Goal: Information Seeking & Learning: Learn about a topic

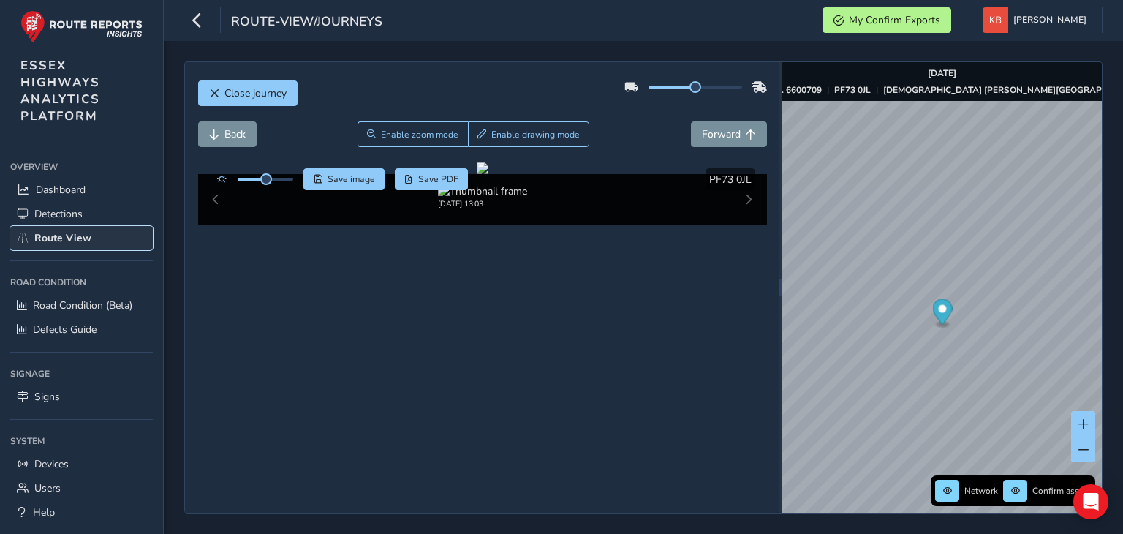
click at [72, 236] on span "Route View" at bounding box center [62, 238] width 57 height 14
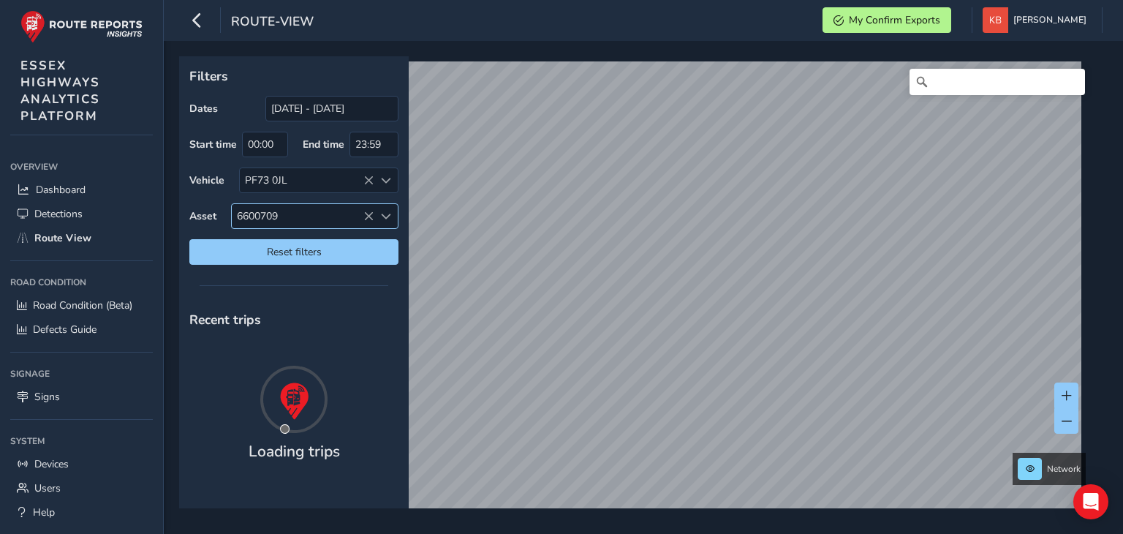
click at [362, 216] on span "6600709" at bounding box center [303, 216] width 142 height 24
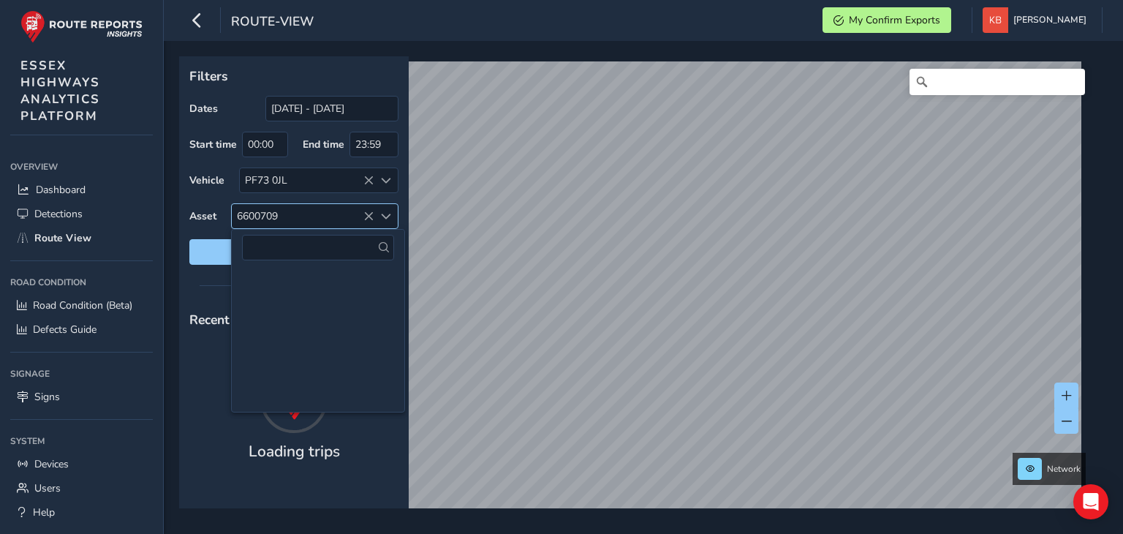
scroll to position [77990, 0]
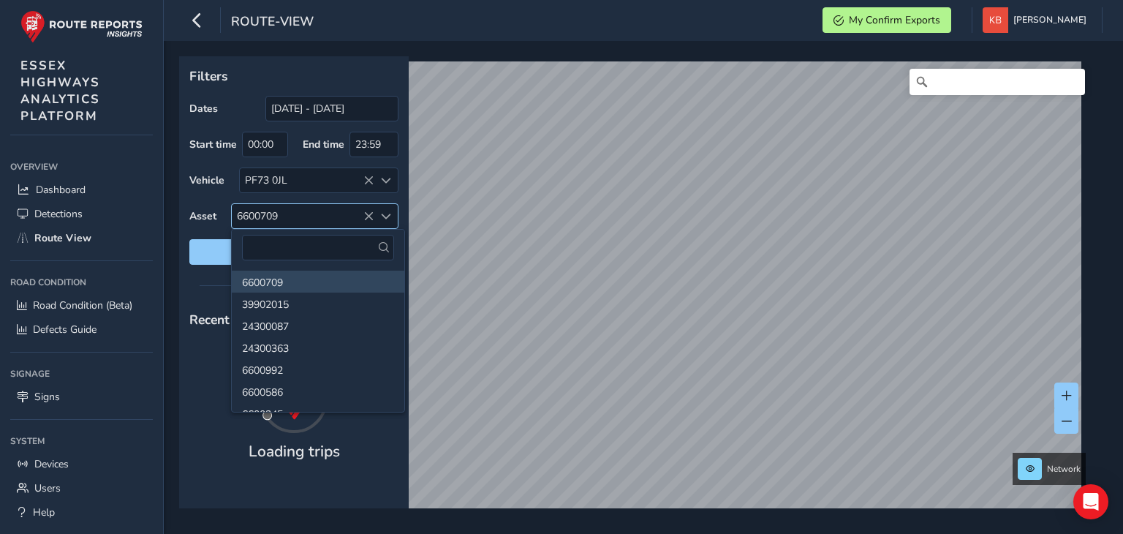
click at [373, 213] on icon at bounding box center [368, 216] width 10 height 10
click at [360, 184] on div "PF73 0JL" at bounding box center [307, 180] width 134 height 24
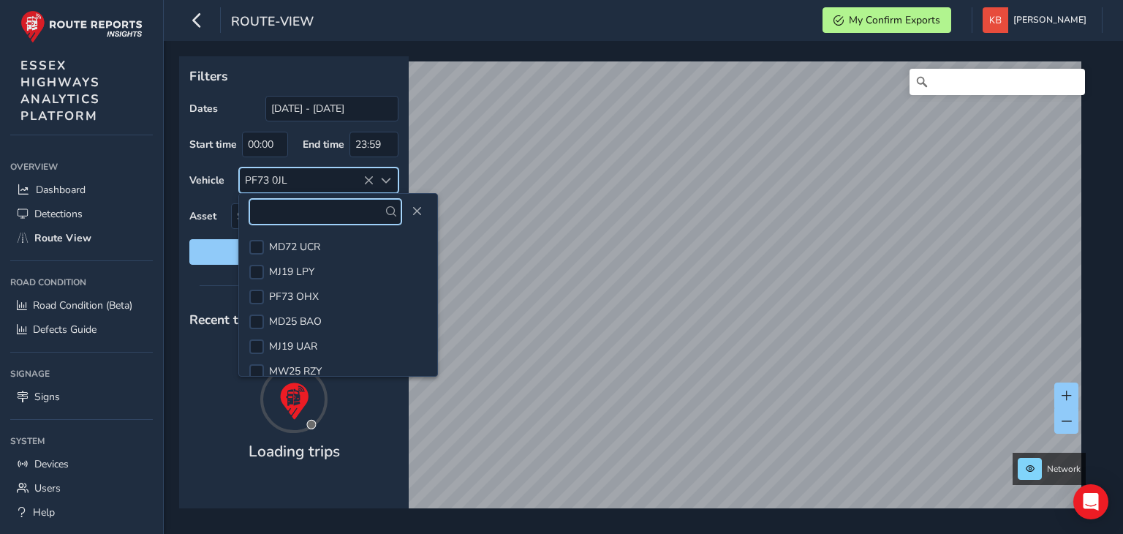
scroll to position [380, 0]
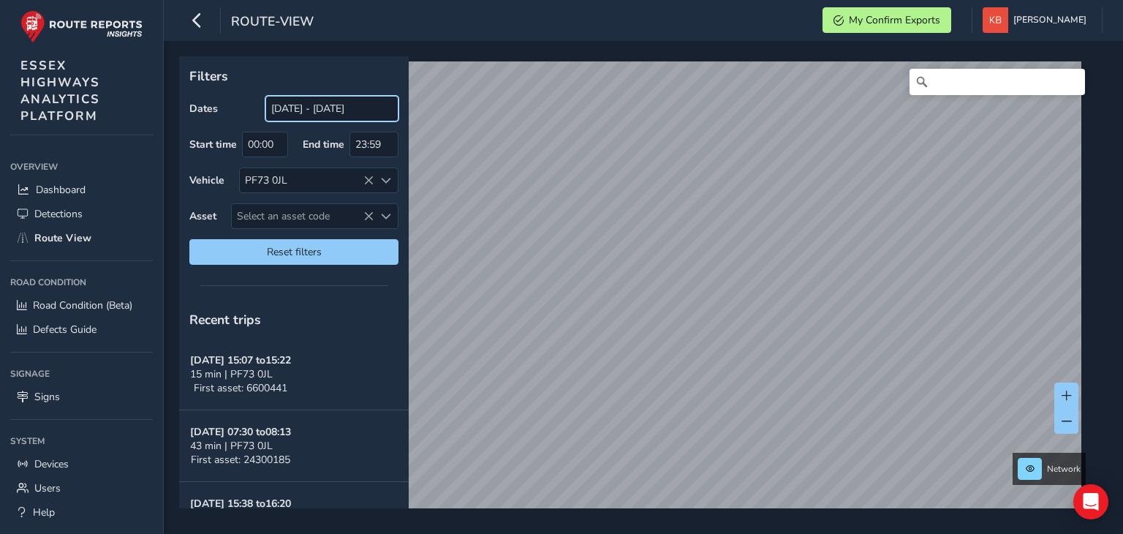
click at [308, 108] on input "[DATE] - [DATE]" at bounding box center [331, 109] width 133 height 26
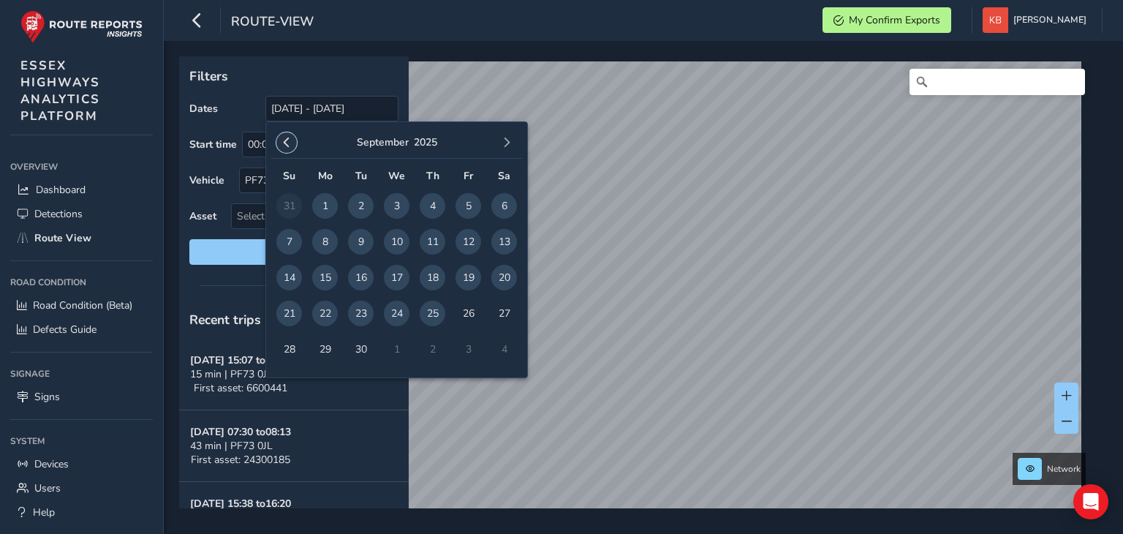
click at [289, 143] on span "button" at bounding box center [286, 142] width 10 height 10
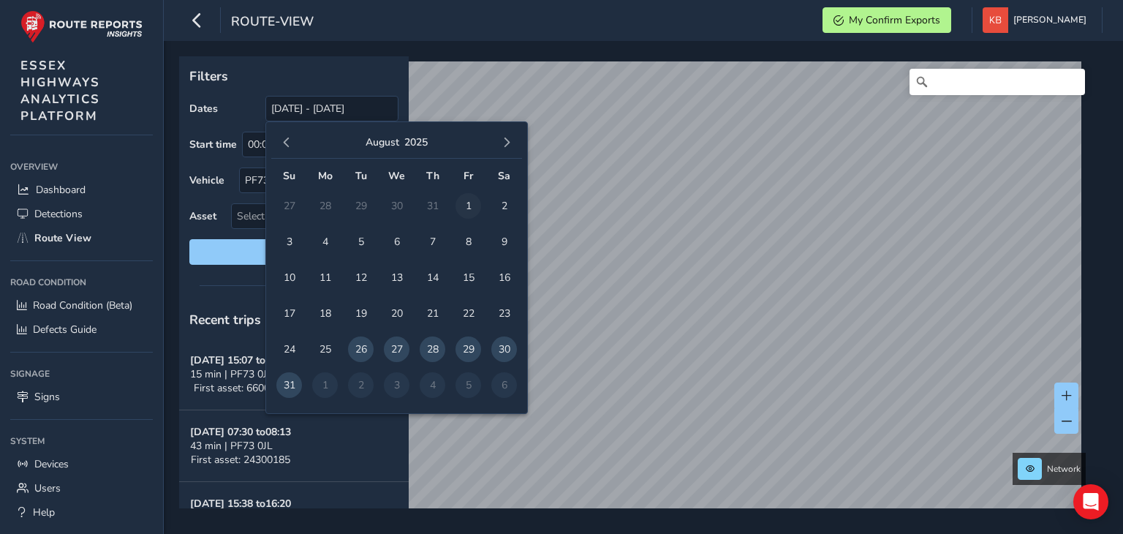
click at [466, 204] on span "1" at bounding box center [468, 206] width 26 height 26
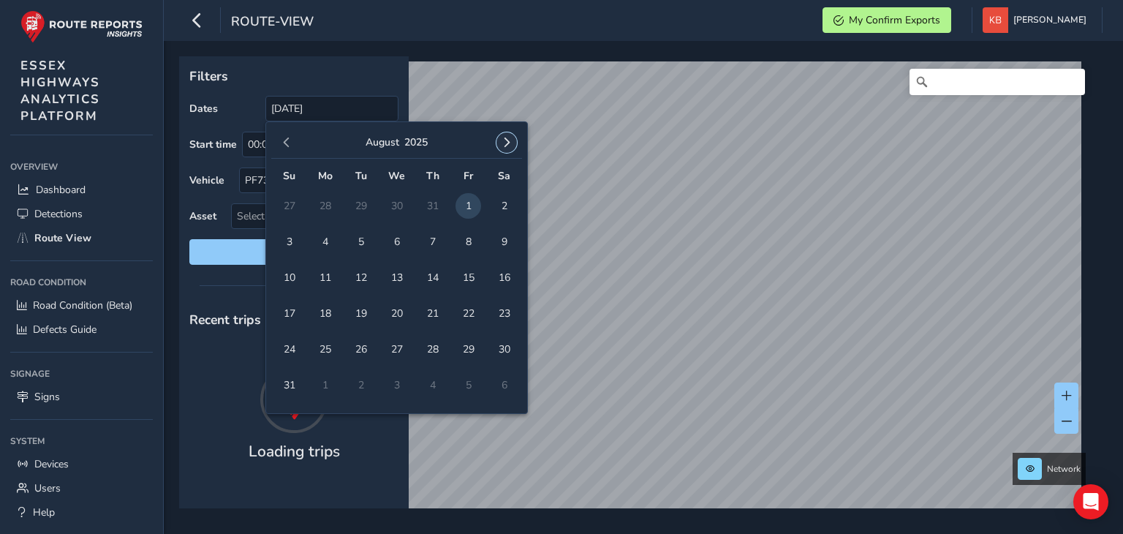
click at [511, 143] on span "button" at bounding box center [506, 142] width 10 height 10
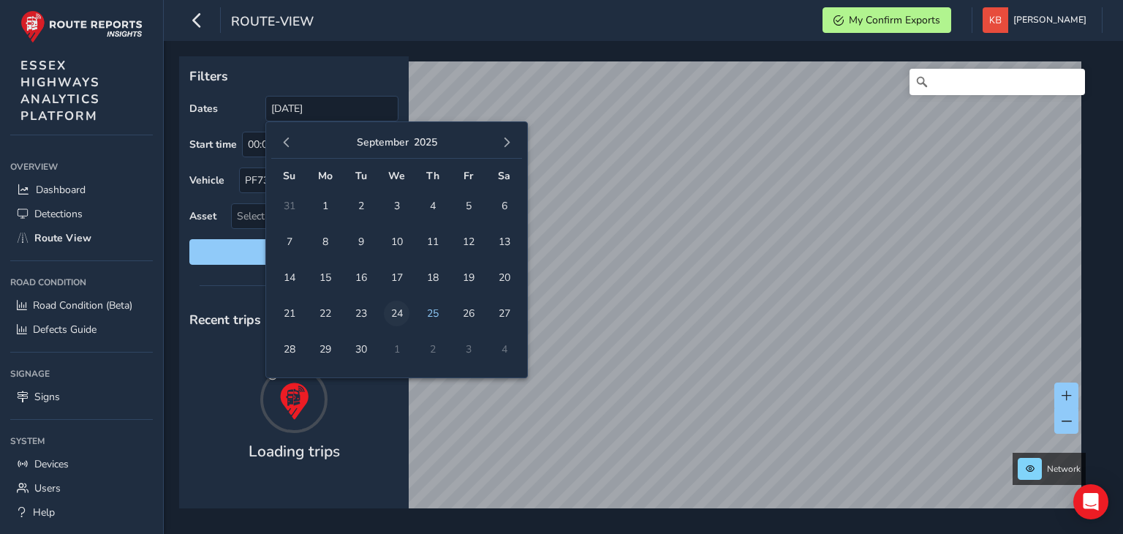
click at [395, 319] on span "24" at bounding box center [397, 313] width 26 height 26
type input "[DATE] - [DATE]"
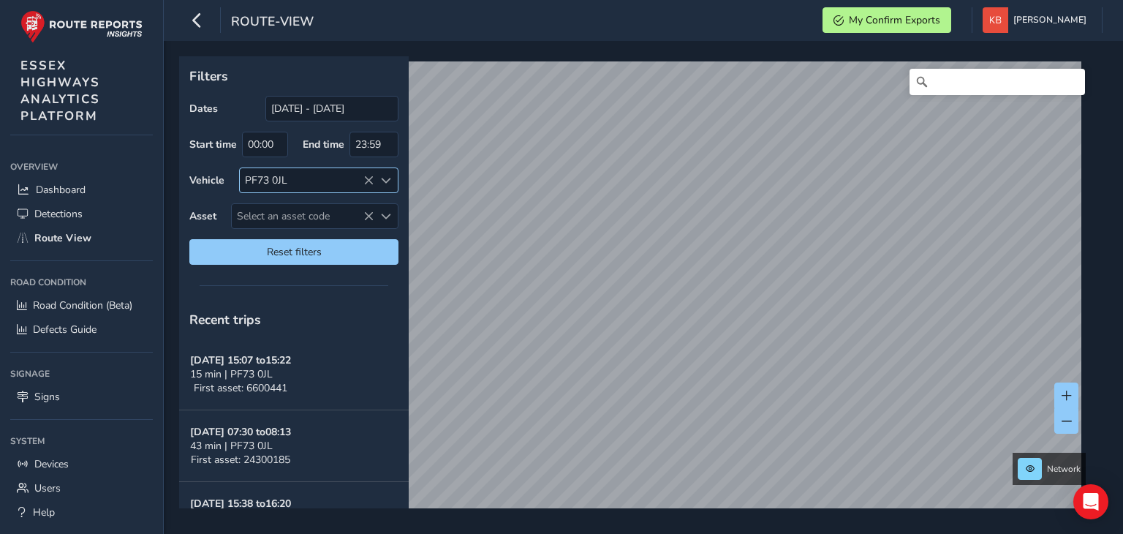
click at [368, 176] on icon at bounding box center [368, 180] width 10 height 10
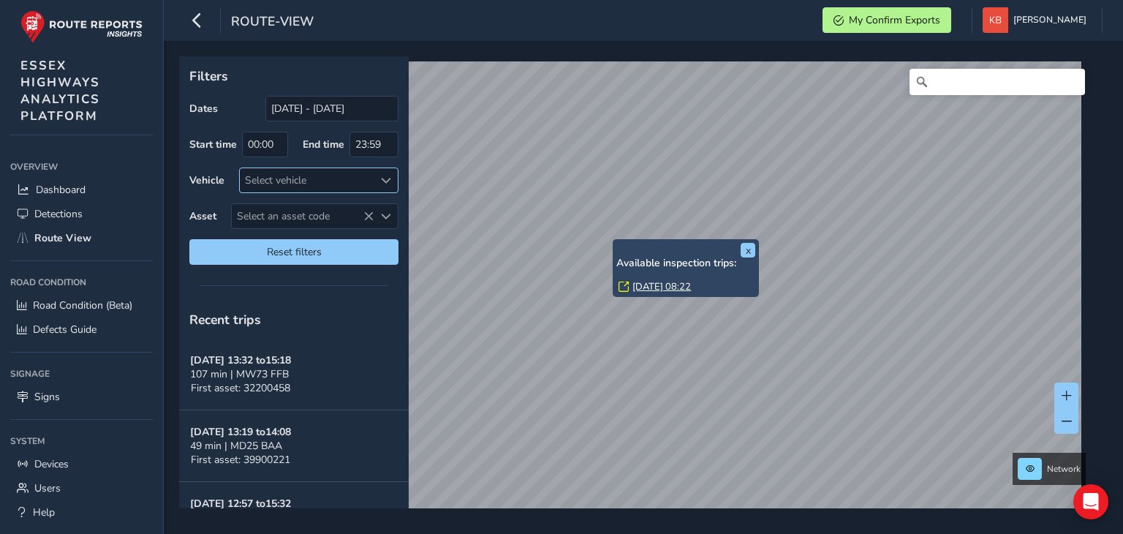
click at [647, 283] on link "[DATE] 08:22" at bounding box center [661, 286] width 58 height 13
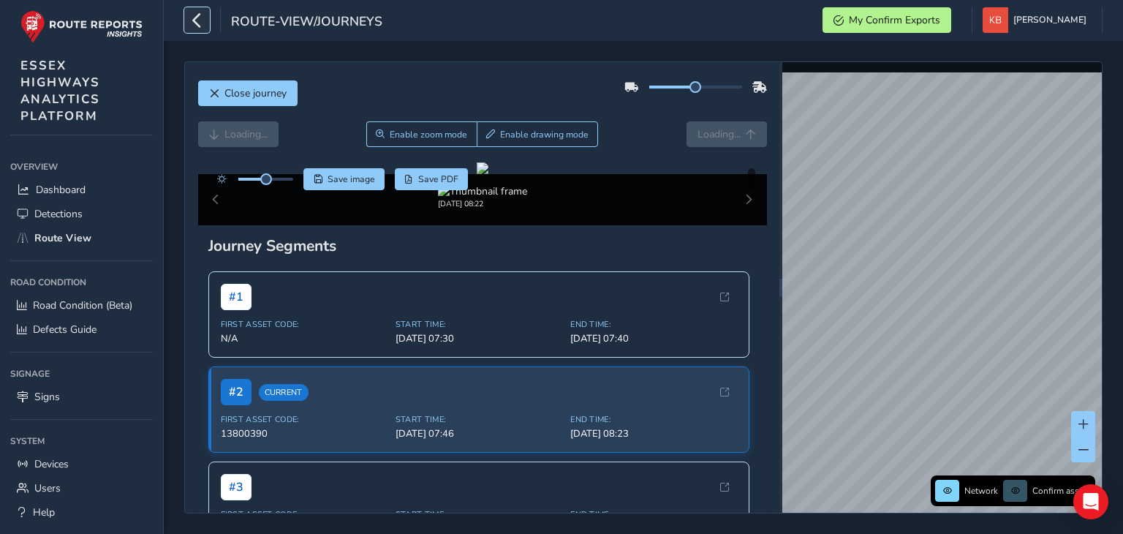
click at [194, 13] on icon "button" at bounding box center [196, 20] width 15 height 26
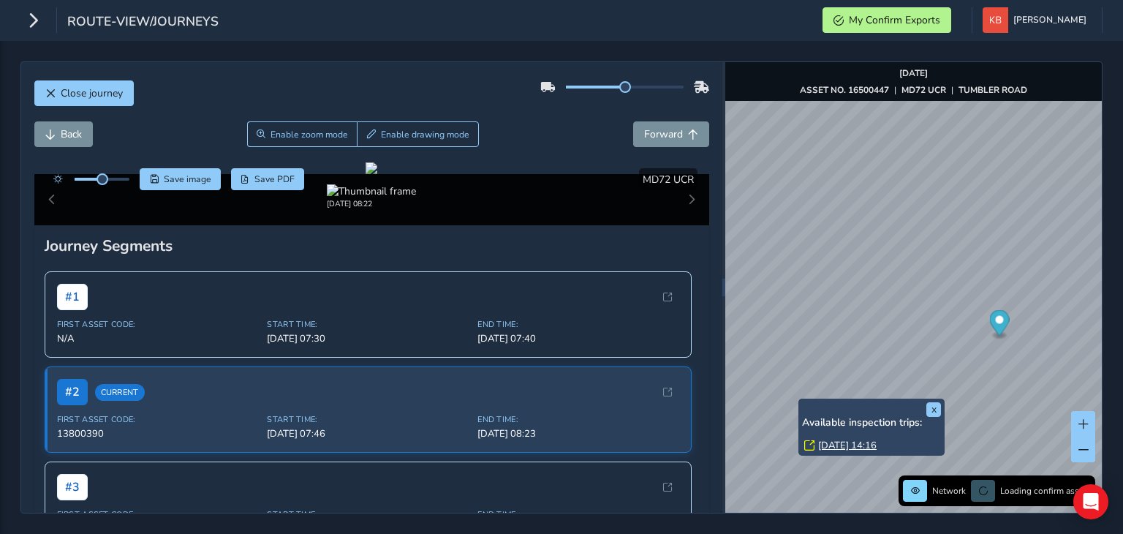
scroll to position [393, 0]
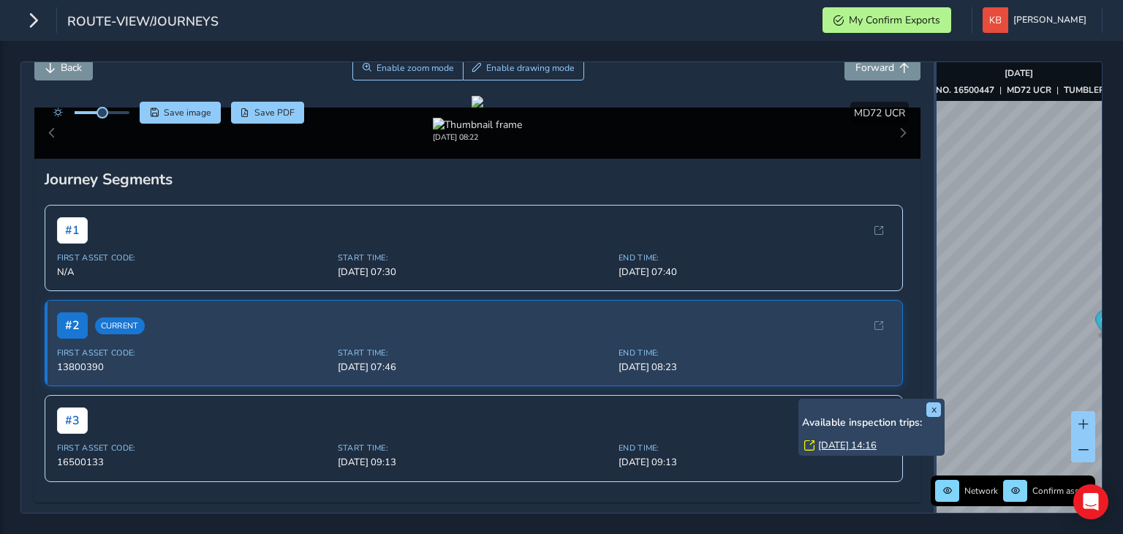
drag, startPoint x: 722, startPoint y: 217, endPoint x: 1122, endPoint y: 184, distance: 401.1
click at [1122, 184] on div "Close journey Back Enable zoom mode Enable drawing mode Forward Click and Drag …" at bounding box center [561, 287] width 1123 height 493
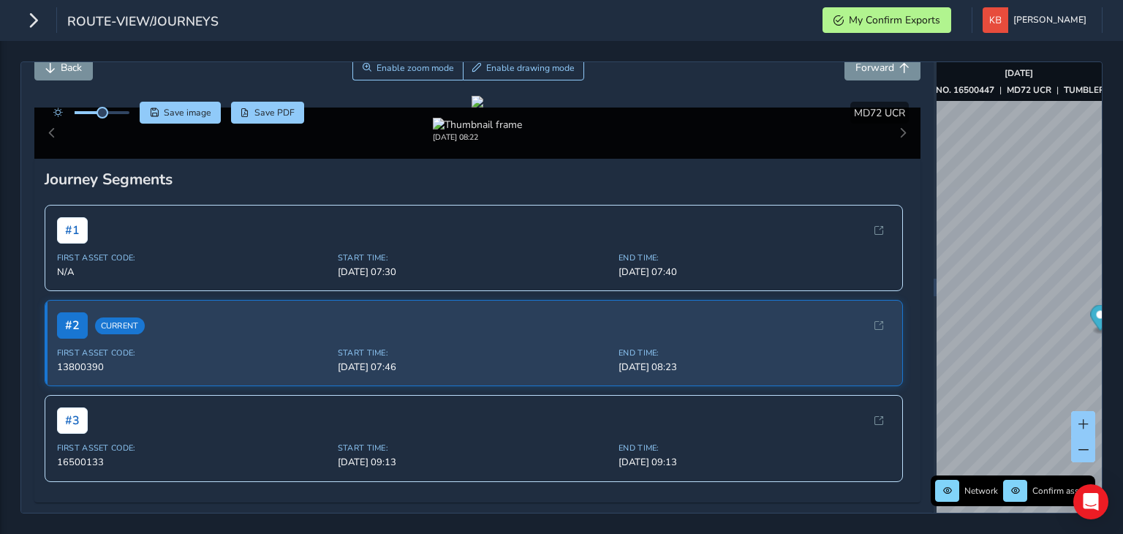
scroll to position [159, 0]
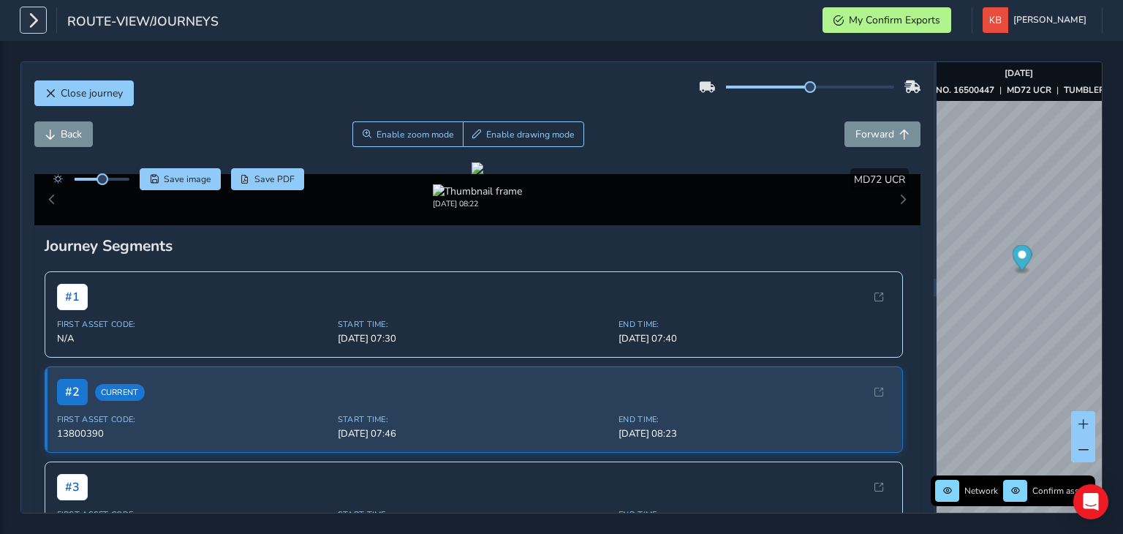
click at [32, 21] on icon "button" at bounding box center [33, 20] width 15 height 26
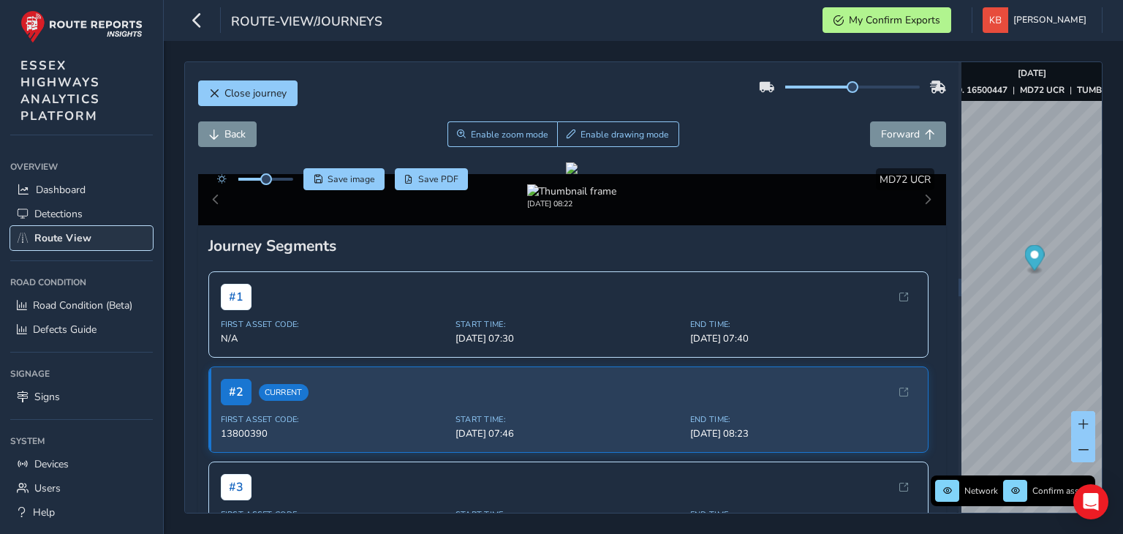
click at [58, 235] on span "Route View" at bounding box center [62, 238] width 57 height 14
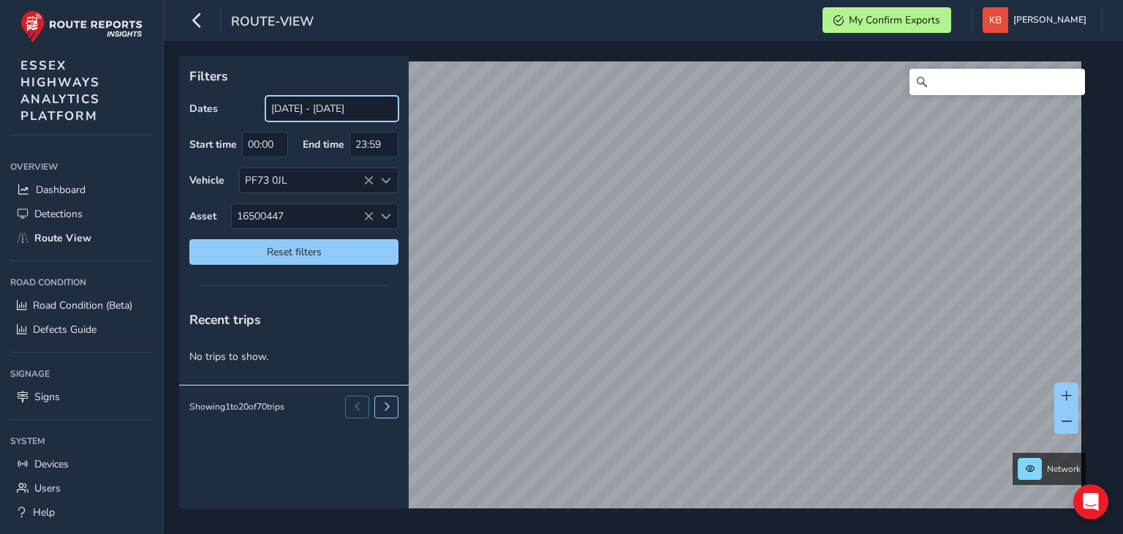
click at [316, 107] on input "[DATE] - [DATE]" at bounding box center [331, 109] width 133 height 26
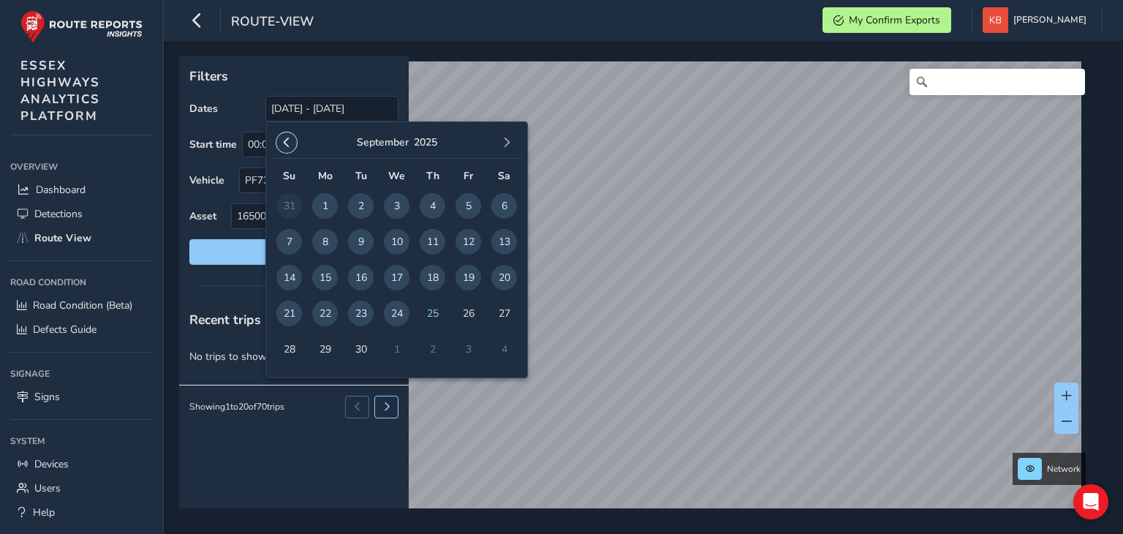
click at [284, 137] on span "button" at bounding box center [286, 142] width 10 height 10
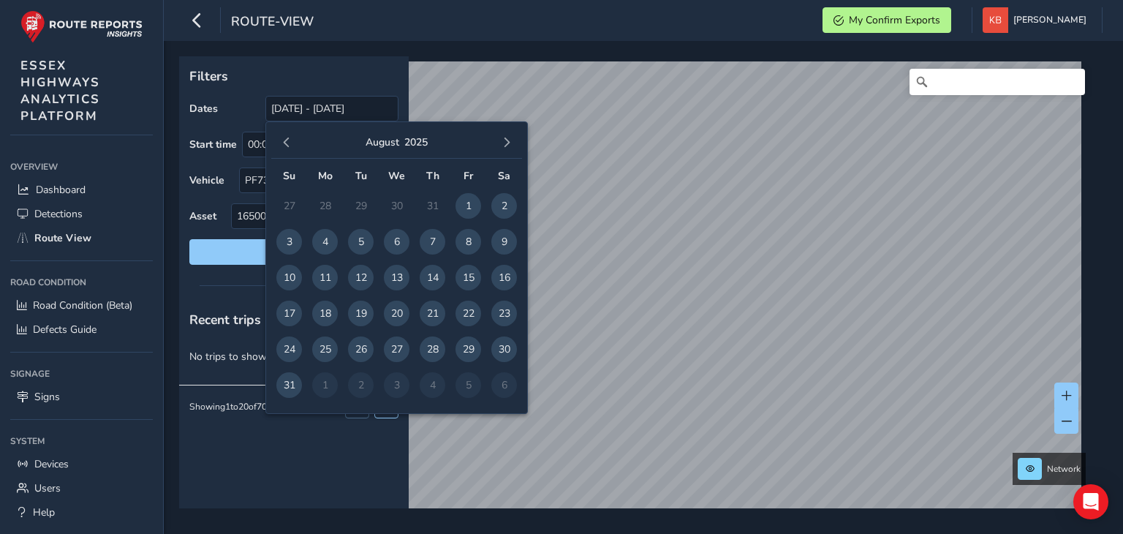
click at [284, 137] on span "button" at bounding box center [286, 142] width 10 height 10
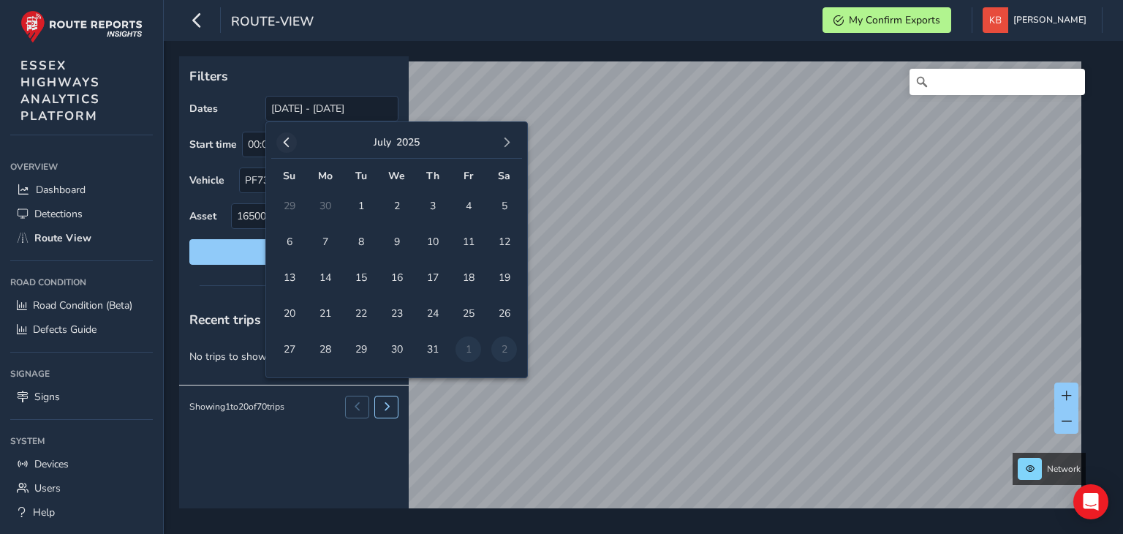
click at [282, 143] on span "button" at bounding box center [286, 142] width 10 height 10
click at [286, 201] on span "1" at bounding box center [289, 206] width 26 height 26
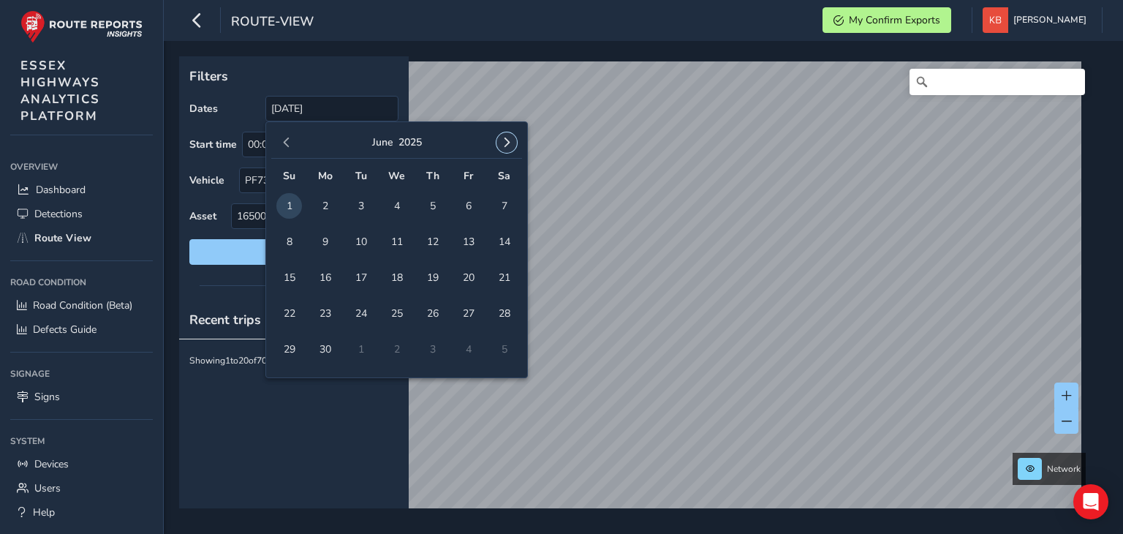
click at [506, 144] on span "button" at bounding box center [506, 142] width 10 height 10
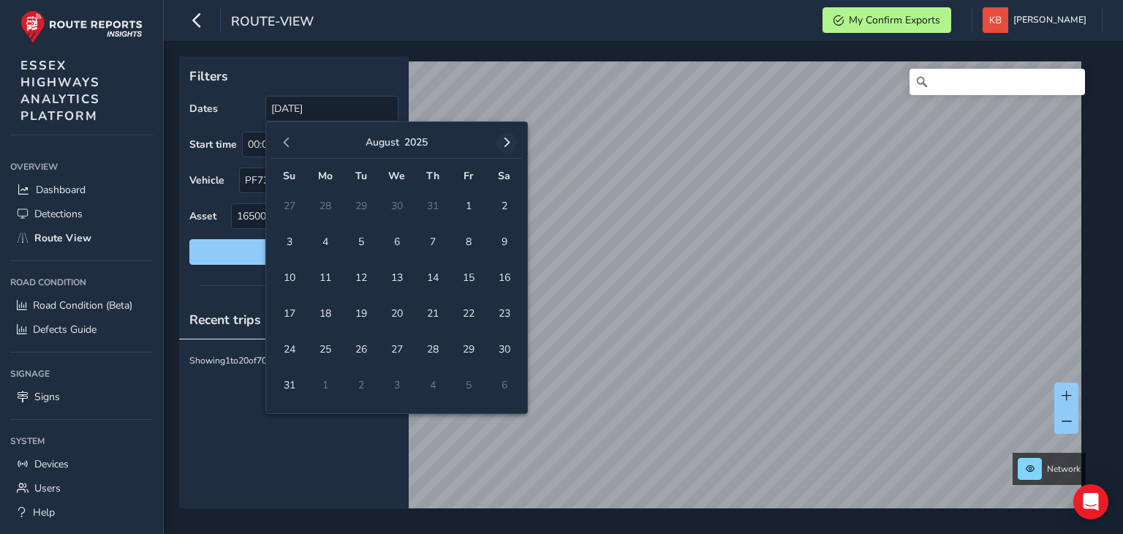
click at [504, 143] on span "button" at bounding box center [506, 142] width 10 height 10
click at [402, 316] on span "24" at bounding box center [397, 313] width 26 height 26
type input "[DATE] - [DATE]"
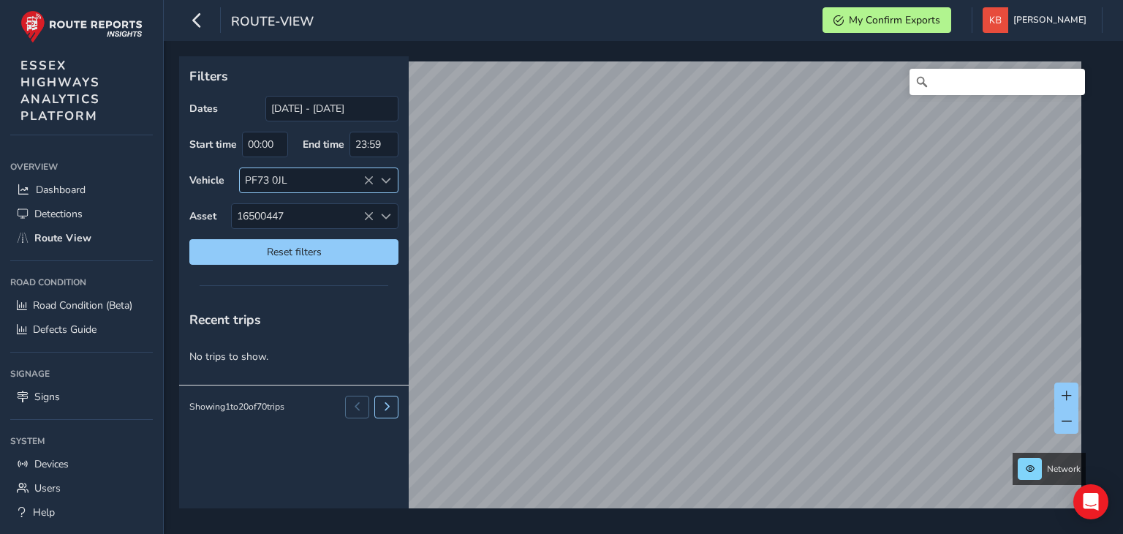
click at [371, 181] on icon at bounding box center [368, 180] width 10 height 10
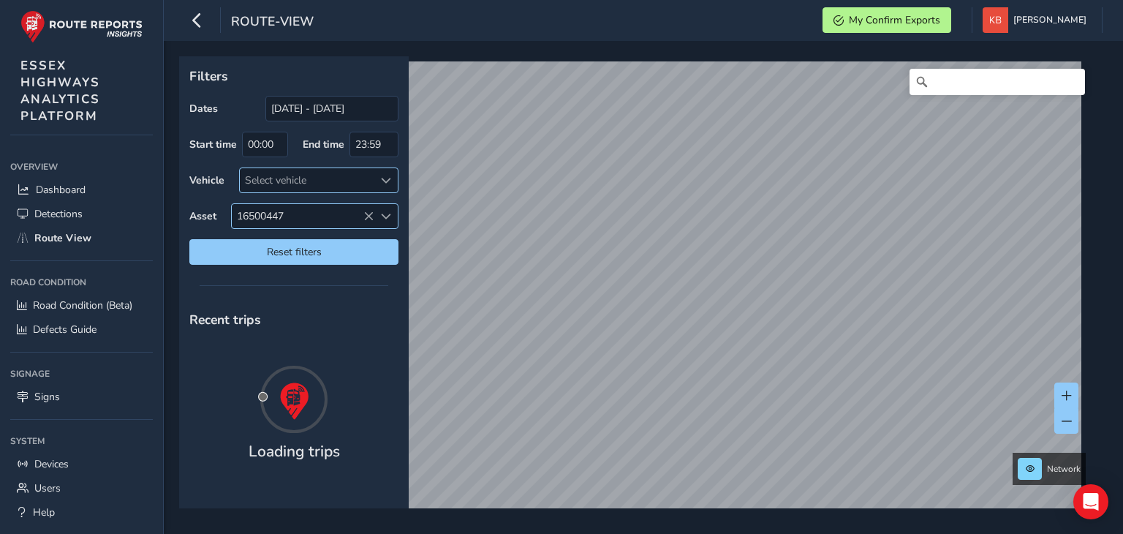
click at [368, 221] on span "16500447" at bounding box center [303, 216] width 142 height 24
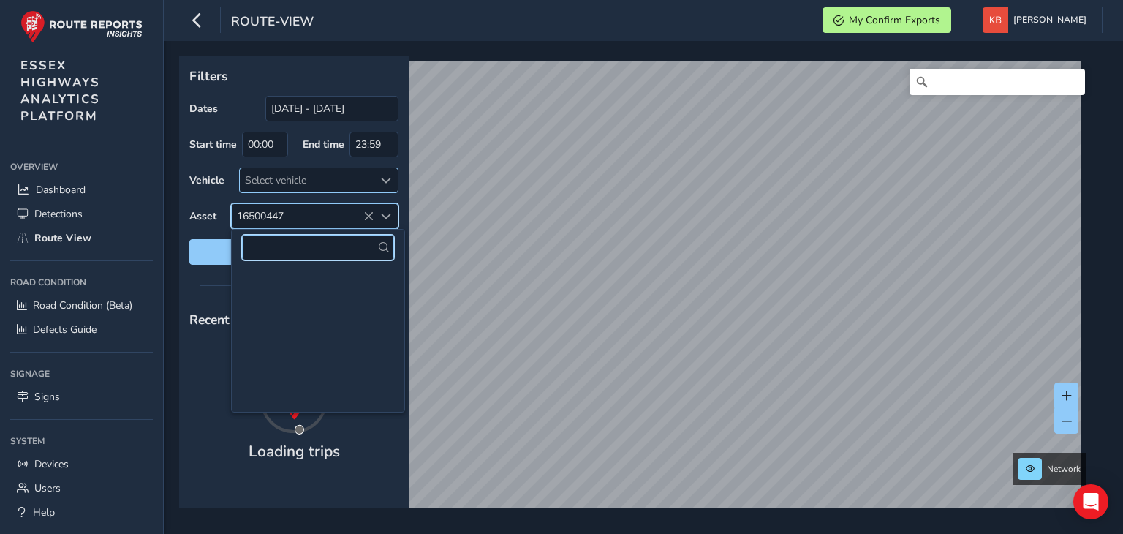
scroll to position [284664, 0]
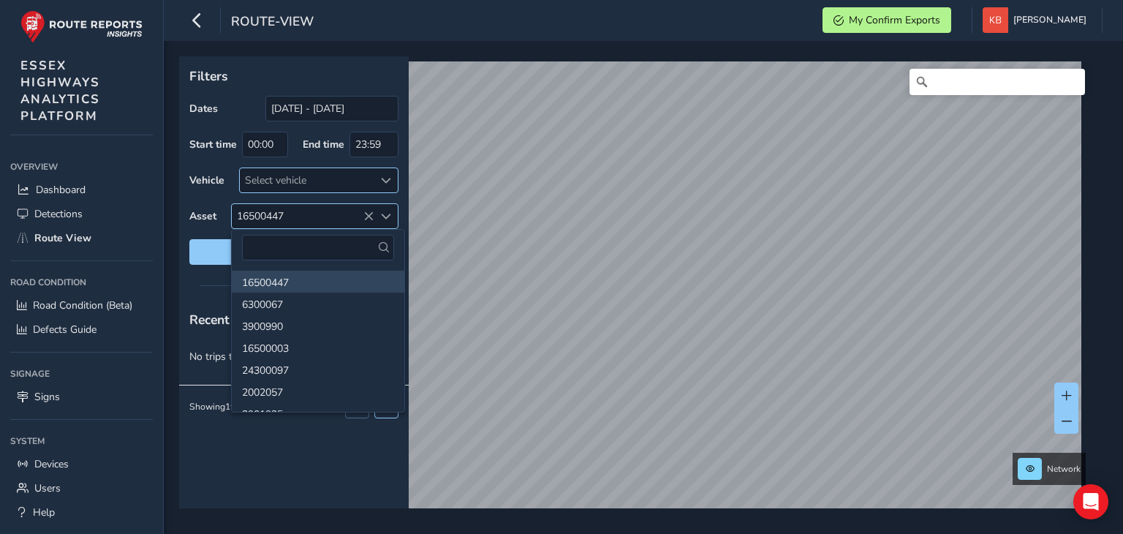
click at [366, 213] on icon at bounding box center [368, 216] width 10 height 10
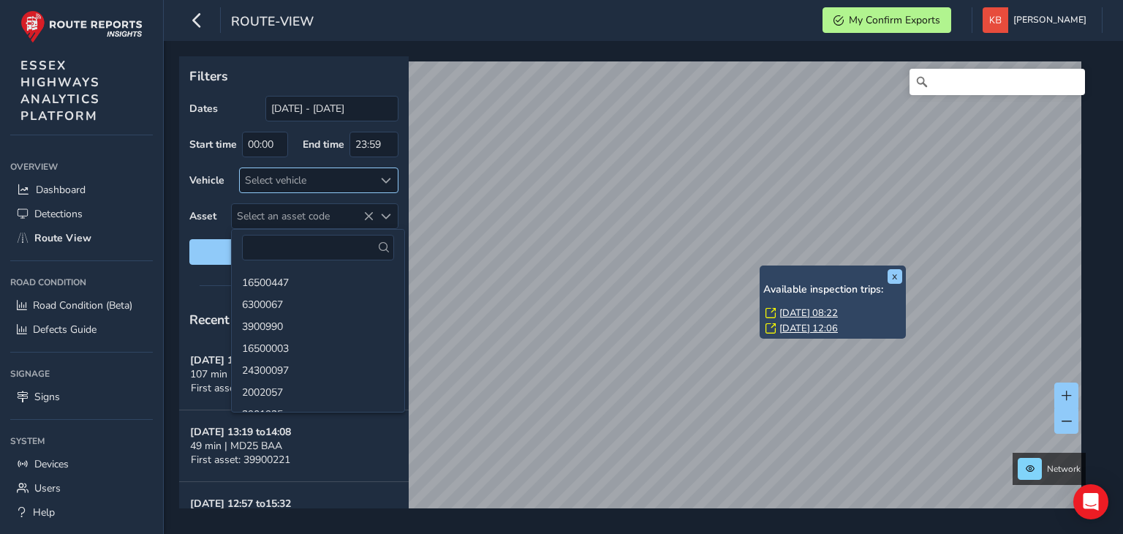
click at [792, 327] on link "[DATE] 12:06" at bounding box center [808, 328] width 58 height 13
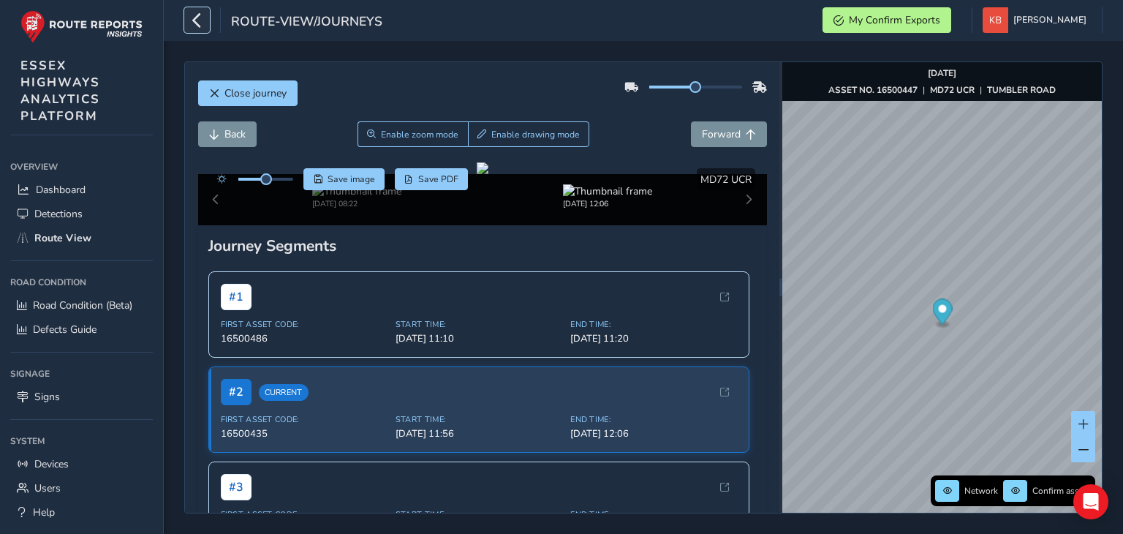
click at [187, 12] on button "button" at bounding box center [197, 20] width 26 height 26
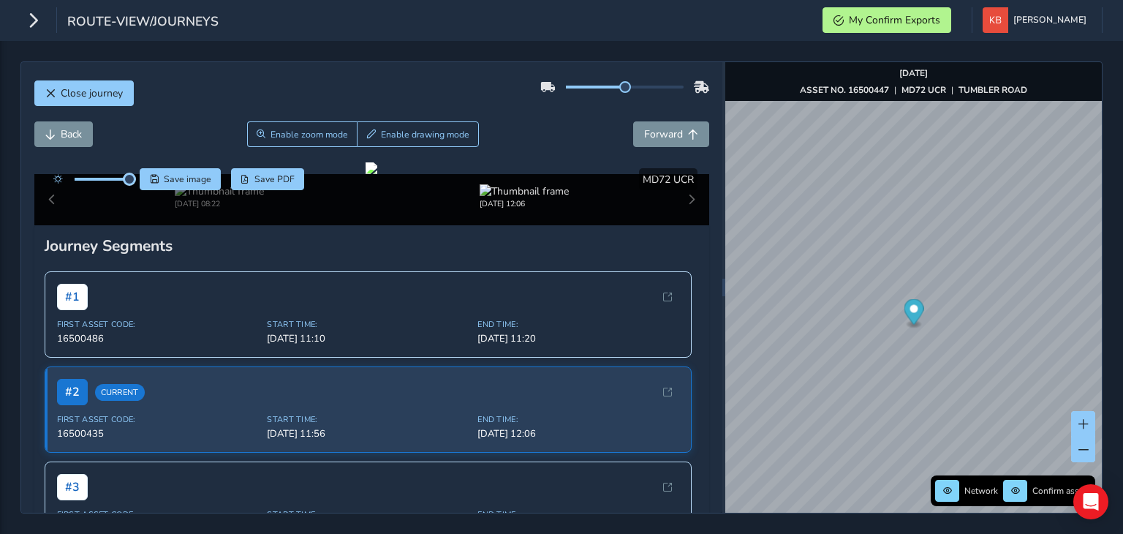
drag, startPoint x: 104, startPoint y: 182, endPoint x: 137, endPoint y: 178, distance: 33.2
click at [137, 178] on div "Save image Save PDF" at bounding box center [175, 179] width 259 height 22
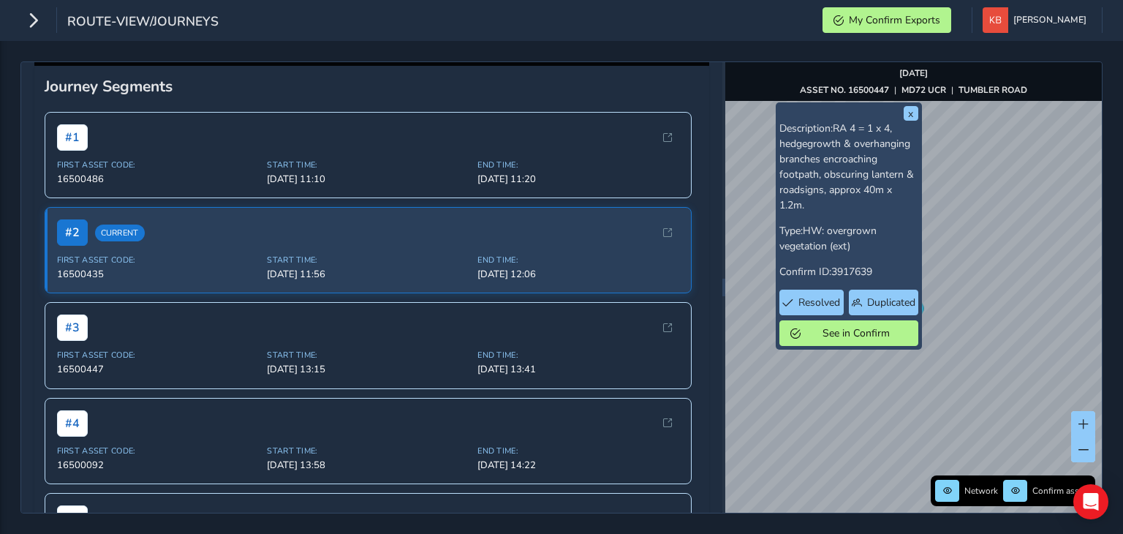
scroll to position [137, 0]
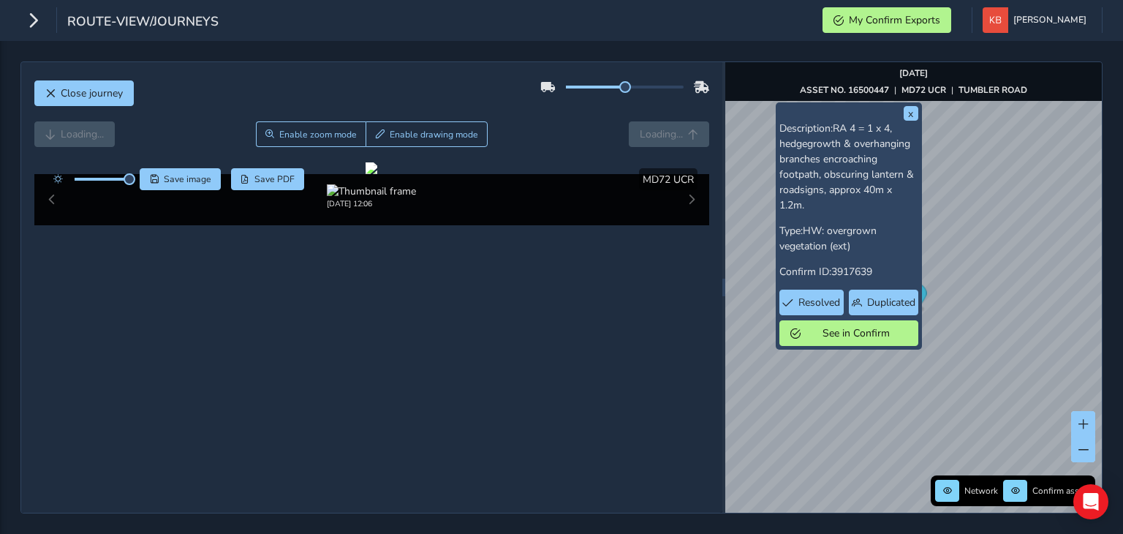
scroll to position [137, 0]
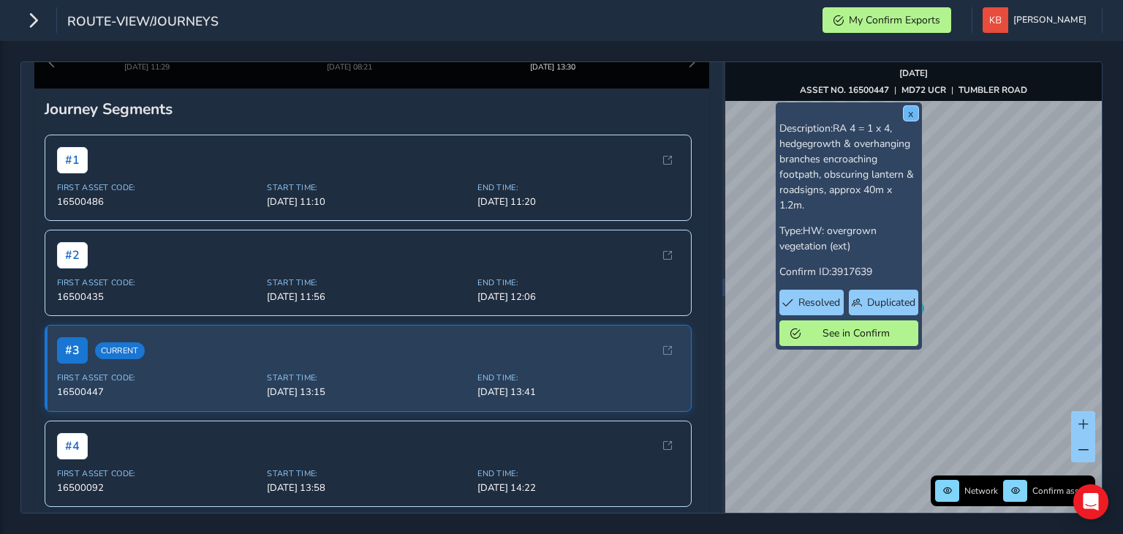
click at [916, 115] on button "x" at bounding box center [910, 113] width 15 height 15
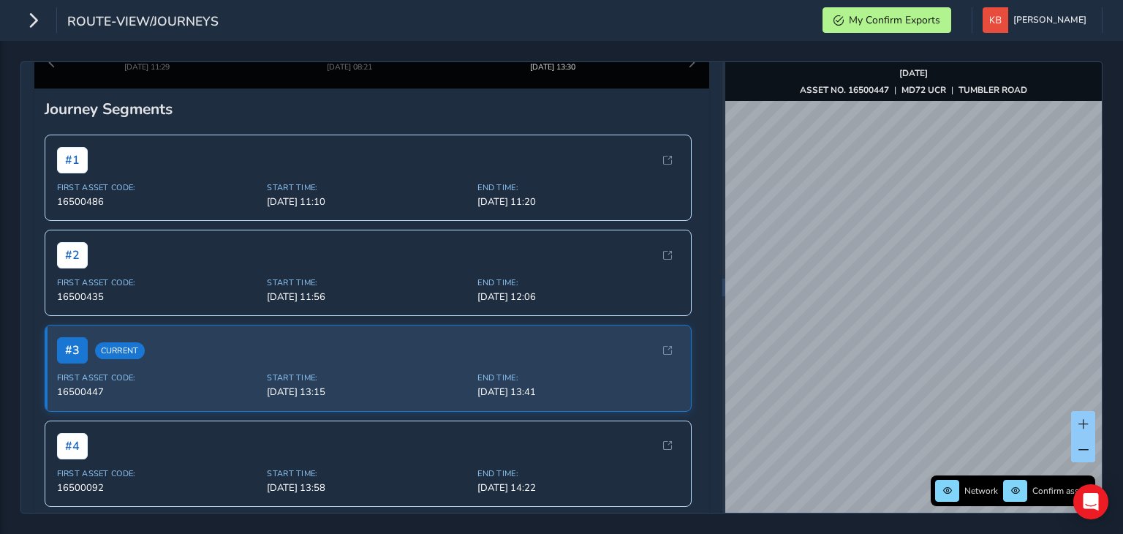
click at [713, 341] on div "Close journey Back Enable zoom mode Enable drawing mode Forward Click and Drag …" at bounding box center [561, 287] width 1082 height 452
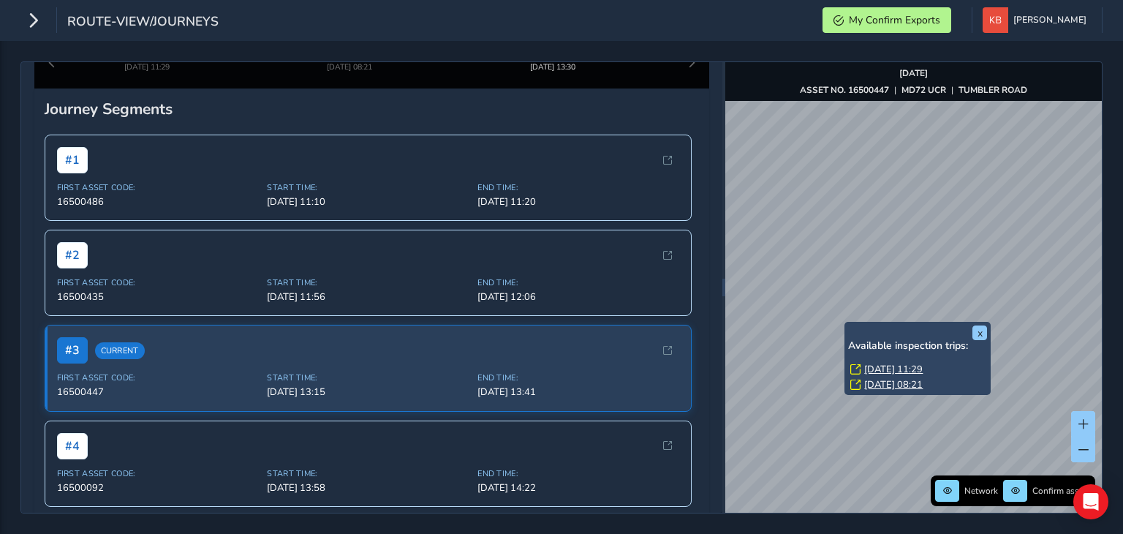
click at [892, 383] on link "[DATE] 08:21" at bounding box center [893, 384] width 58 height 13
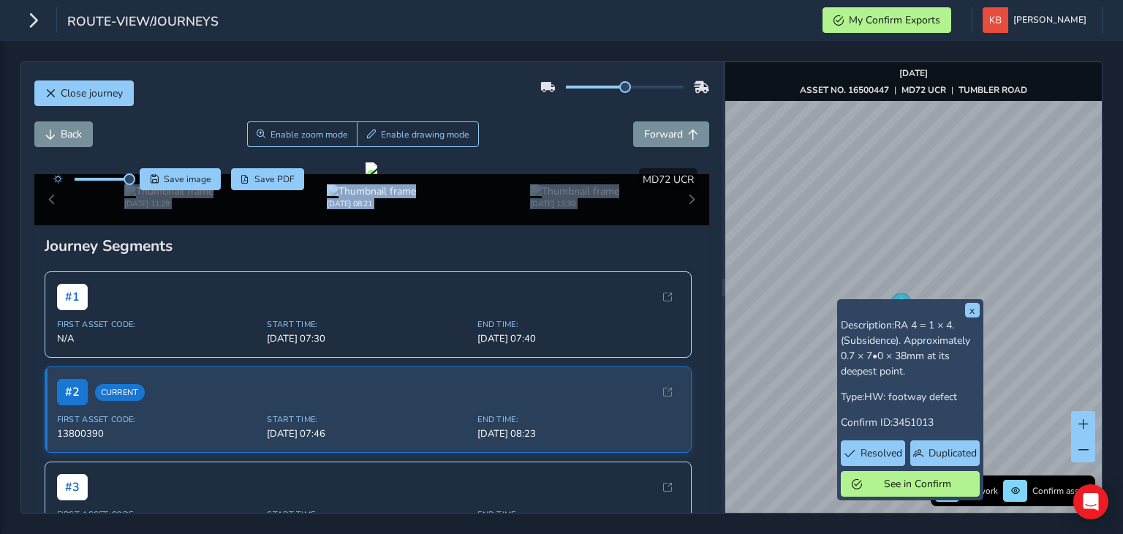
drag, startPoint x: 532, startPoint y: 272, endPoint x: 352, endPoint y: 177, distance: 204.0
click at [352, 177] on div "Click and Drag to Annotate [DATE] 11:29 [DATE] 08:21 [DATE] 13:30 Save image Sa…" at bounding box center [371, 193] width 675 height 63
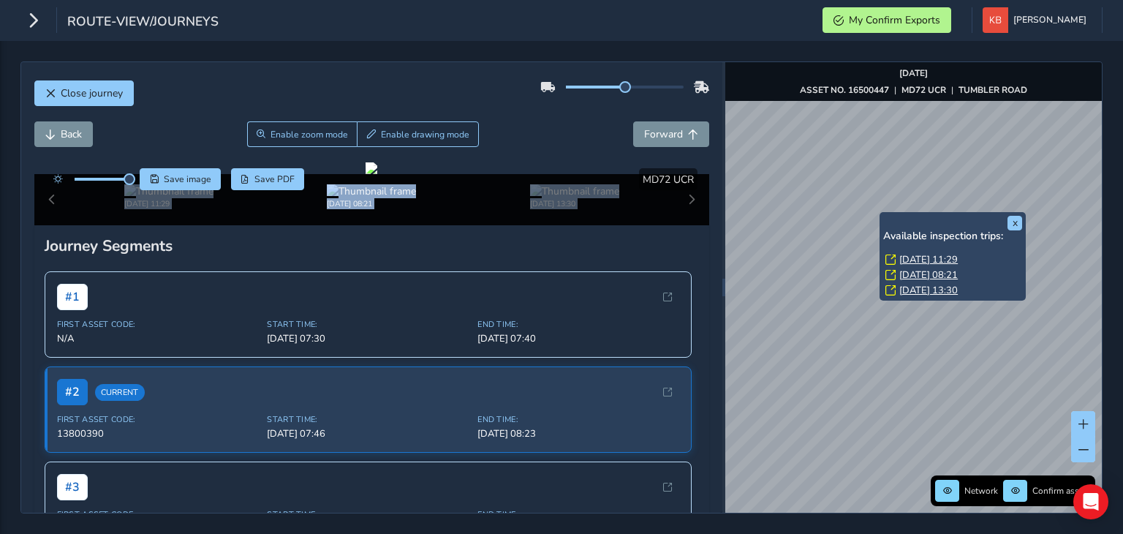
click at [921, 290] on link "[DATE] 13:30" at bounding box center [928, 290] width 58 height 13
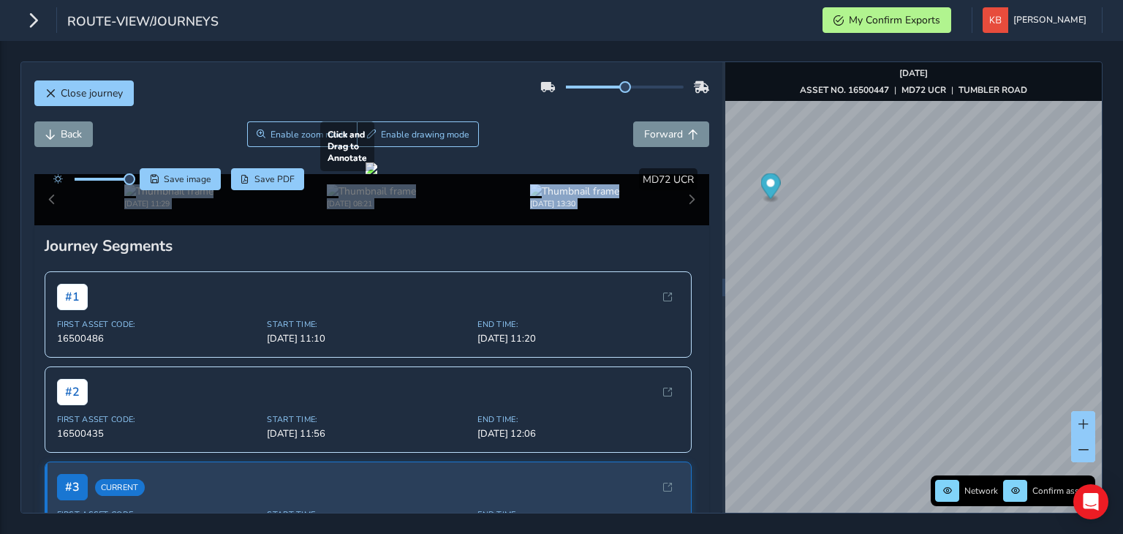
drag, startPoint x: 468, startPoint y: 437, endPoint x: 365, endPoint y: 401, distance: 108.7
click at [365, 174] on div at bounding box center [371, 168] width 12 height 12
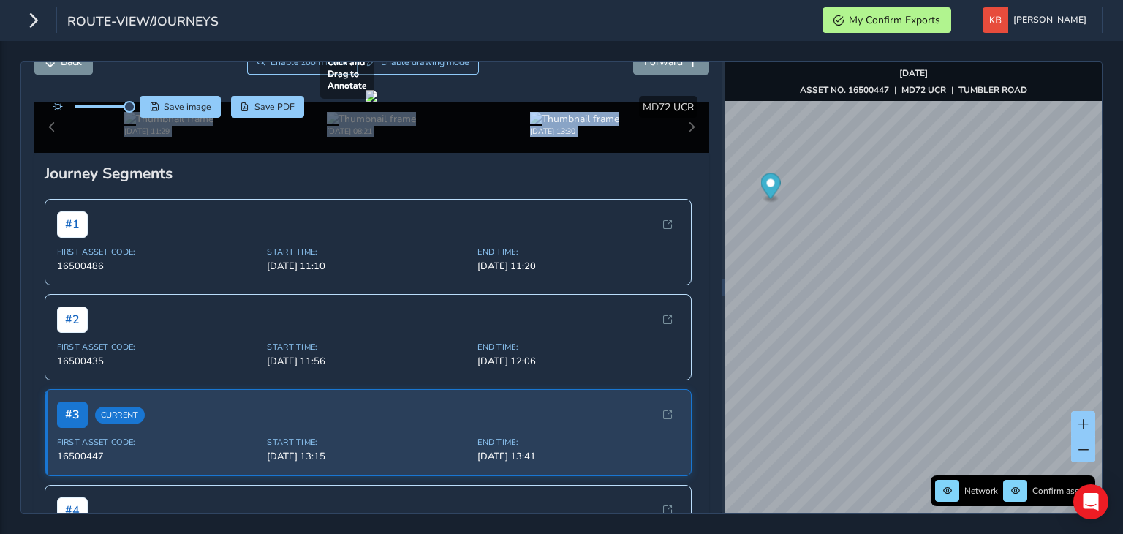
scroll to position [37, 0]
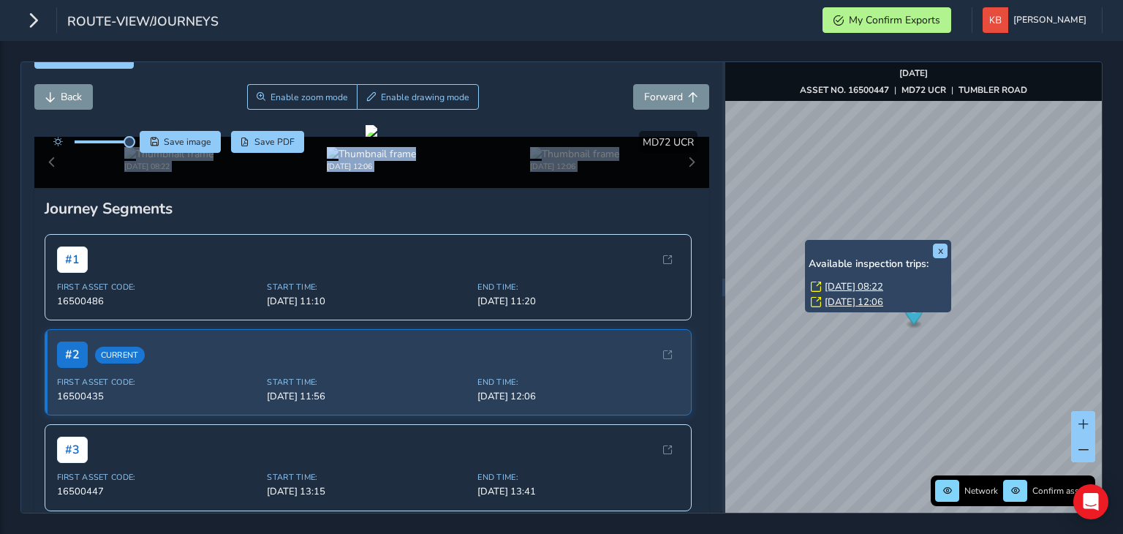
click at [837, 281] on link "[DATE] 08:22" at bounding box center [853, 286] width 58 height 13
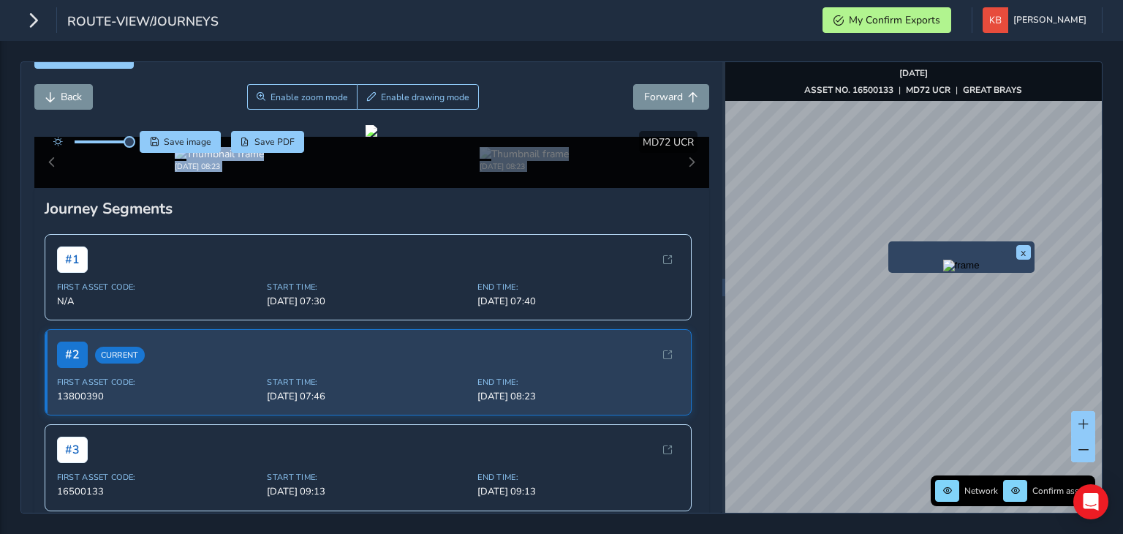
click at [943, 271] on img "Preview frame" at bounding box center [961, 265] width 37 height 12
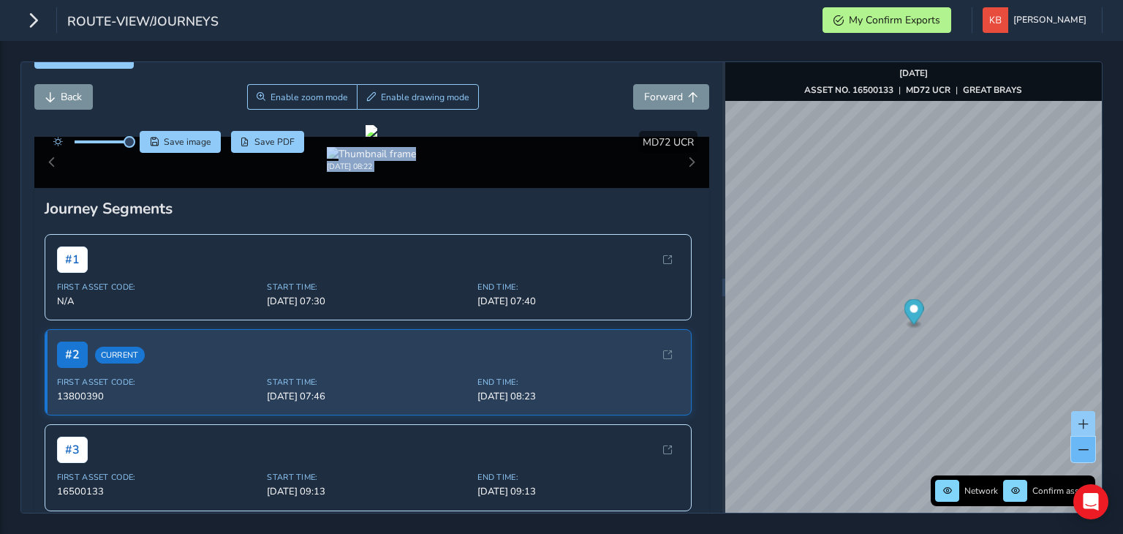
click at [1078, 445] on span at bounding box center [1083, 449] width 10 height 10
